Goal: Use online tool/utility: Utilize a website feature to perform a specific function

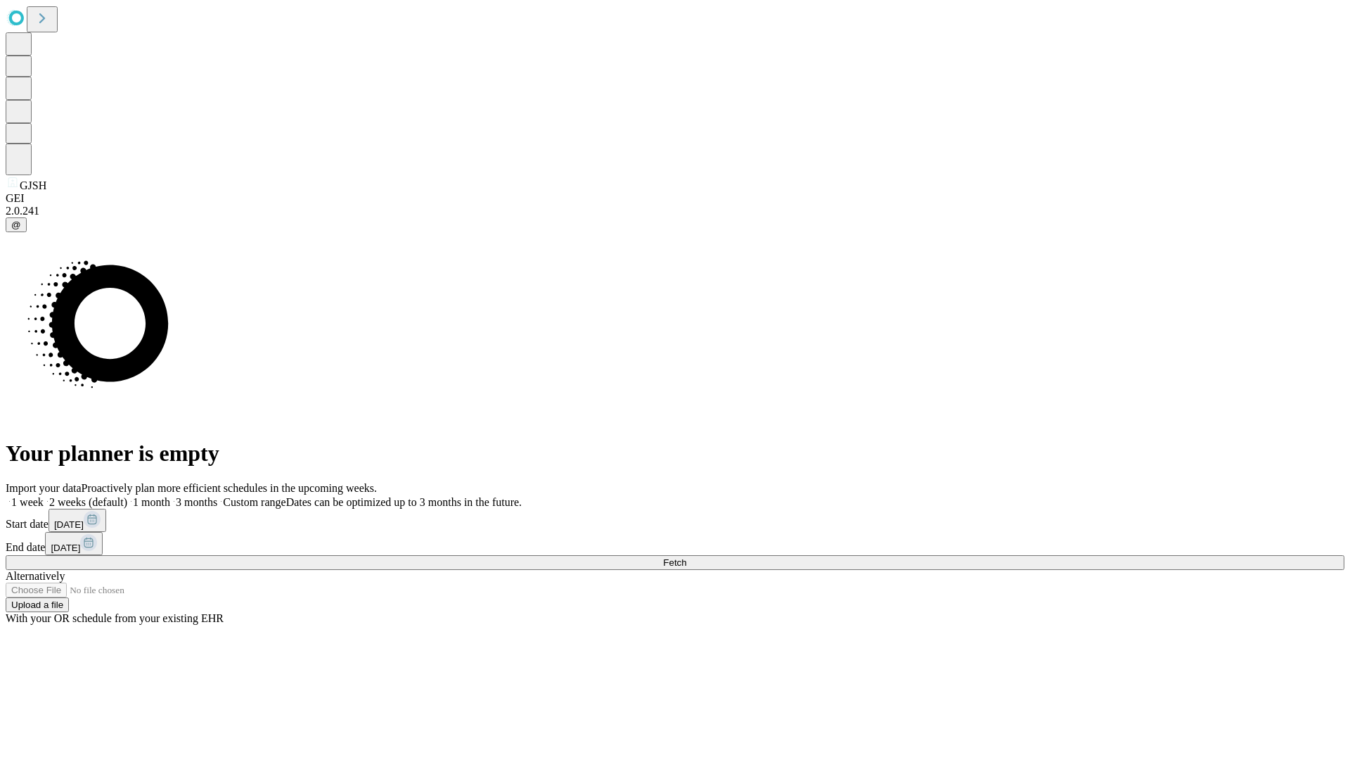
click at [686, 557] on span "Fetch" at bounding box center [674, 562] width 23 height 11
